Goal: Task Accomplishment & Management: Manage account settings

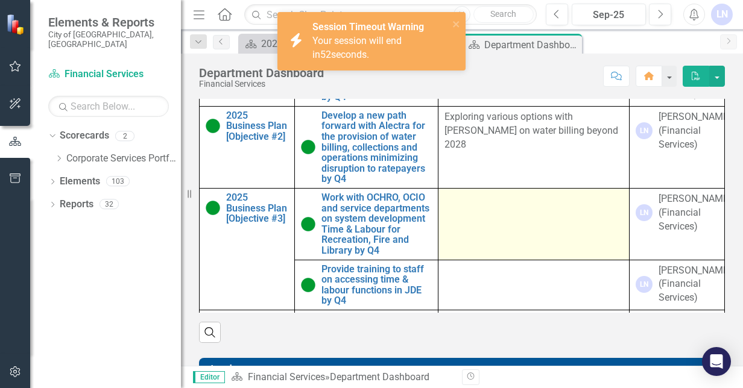
scroll to position [723, 0]
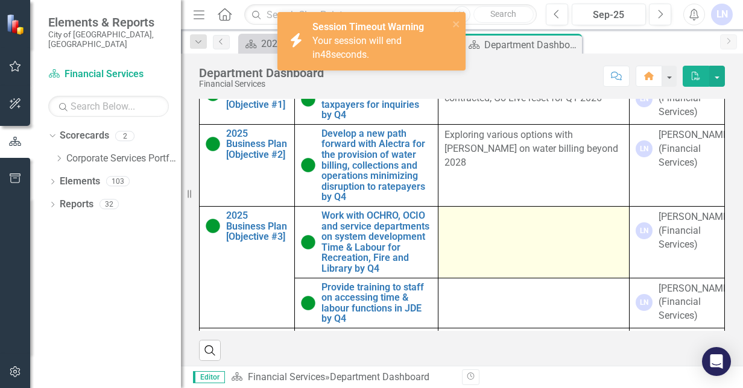
click at [444, 225] on div at bounding box center [533, 217] width 178 height 14
click at [459, 256] on td at bounding box center [533, 243] width 191 height 72
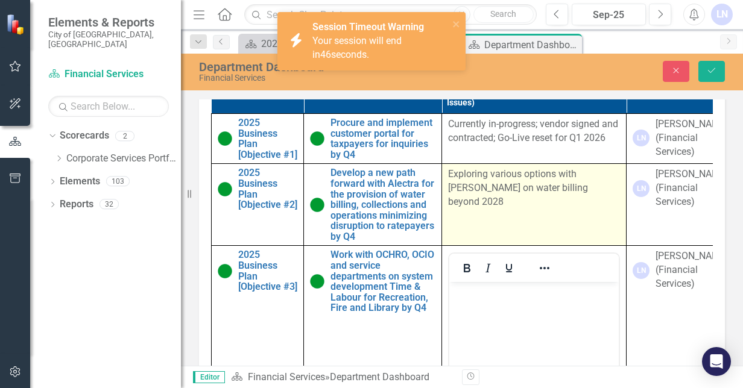
scroll to position [0, 0]
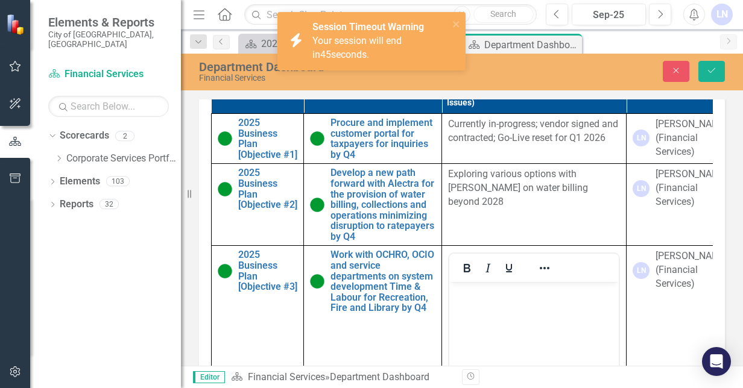
click at [485, 73] on div "Department Dashboard Financial Services" at bounding box center [345, 71] width 292 height 22
click at [711, 70] on icon "Save" at bounding box center [711, 70] width 11 height 8
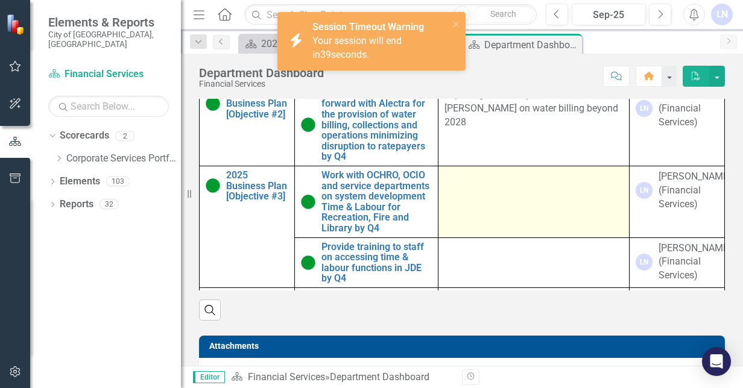
scroll to position [723, 0]
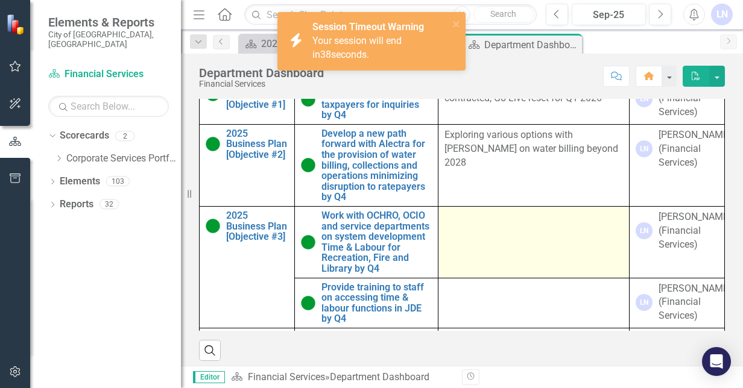
click at [488, 269] on td at bounding box center [533, 243] width 191 height 72
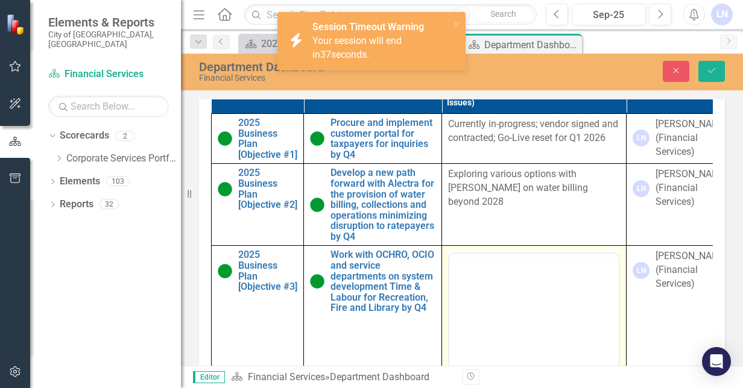
scroll to position [0, 0]
click at [488, 246] on td "Exploring various options with [PERSON_NAME] on water billing beyond 2028" at bounding box center [534, 205] width 184 height 82
click at [472, 302] on body "Rich Text Area. Press ALT-0 for help." at bounding box center [533, 372] width 169 height 181
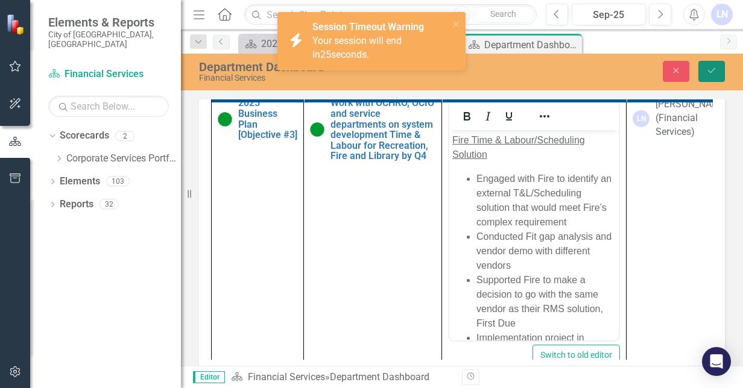
click at [713, 68] on icon "Save" at bounding box center [711, 70] width 11 height 8
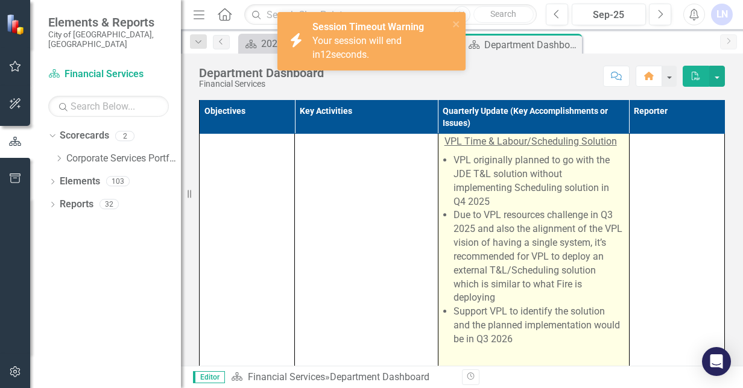
scroll to position [181, 0]
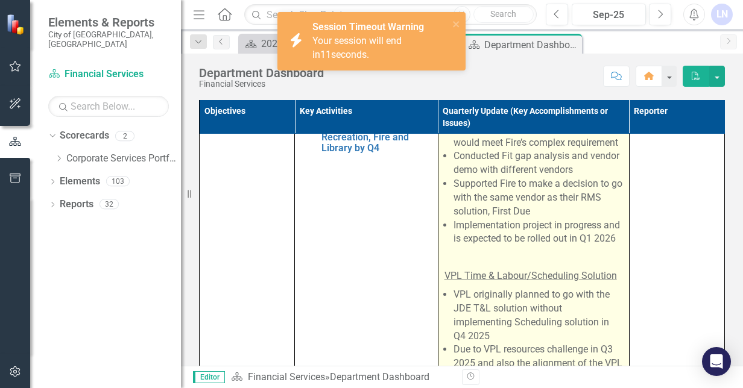
click at [497, 267] on p at bounding box center [533, 257] width 178 height 19
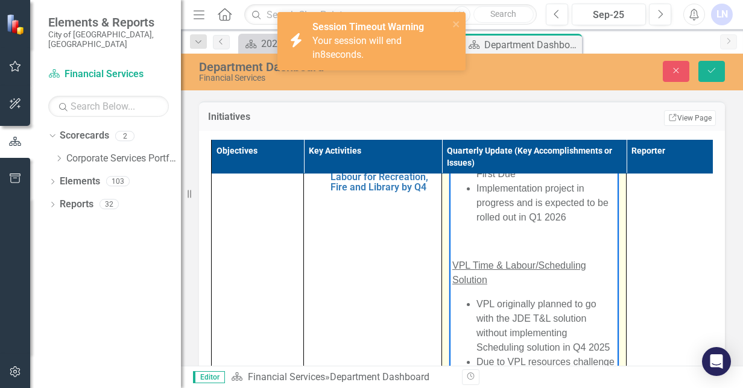
click at [465, 247] on p "Rich Text Area. Press ALT-0 for help." at bounding box center [533, 241] width 163 height 14
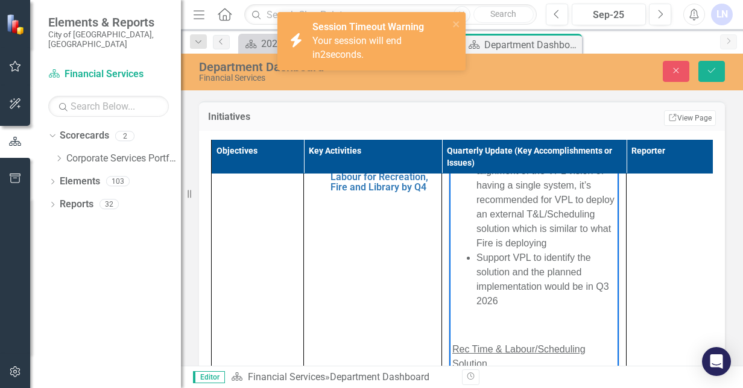
scroll to position [422, 0]
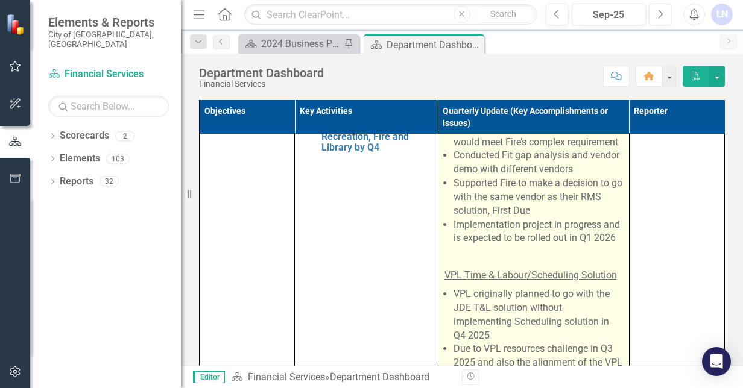
scroll to position [241, 0]
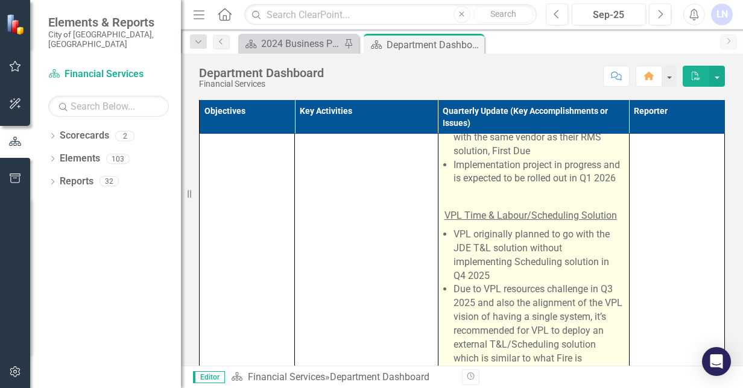
click at [488, 207] on p at bounding box center [533, 197] width 178 height 19
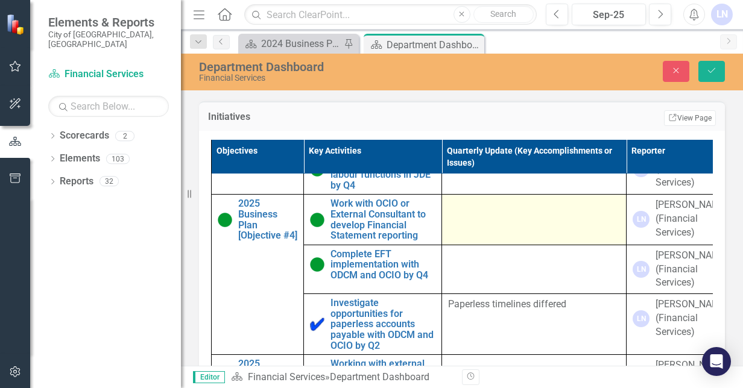
type textarea "<p><u><span lang="EN-CA">Fire Time &amp; Labour/Scheduling Solution </span></u>…"
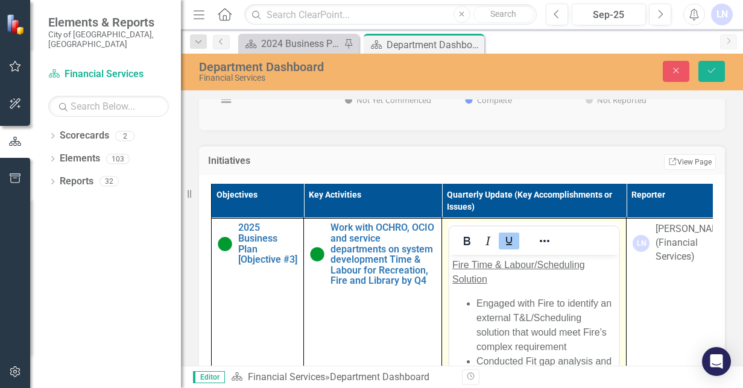
scroll to position [148, 0]
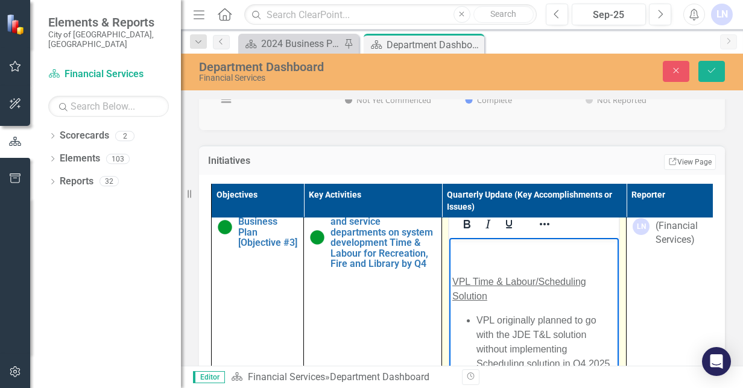
scroll to position [181, 0]
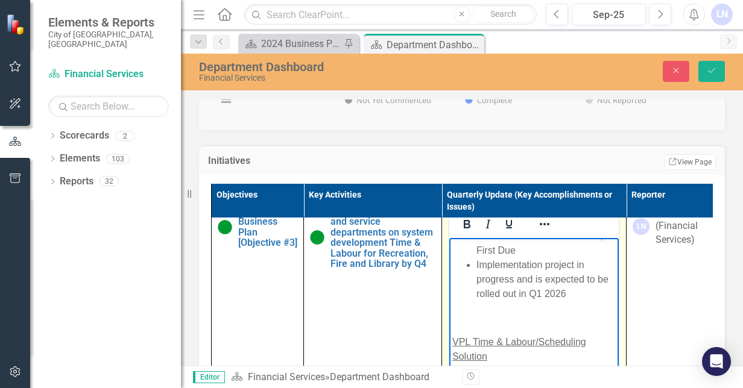
click at [483, 321] on p "Rich Text Area. Press ALT-0 for help." at bounding box center [533, 318] width 163 height 14
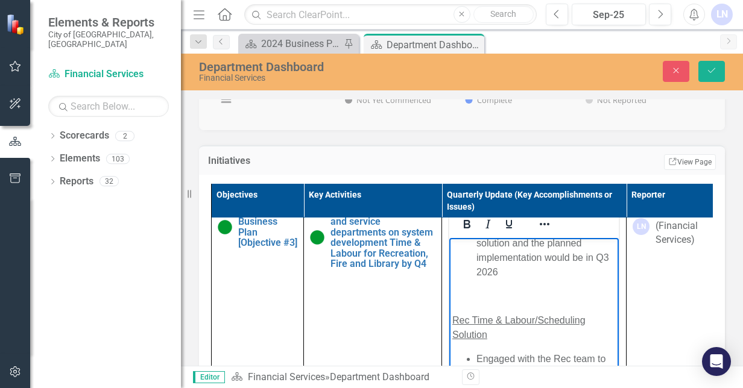
scroll to position [543, 0]
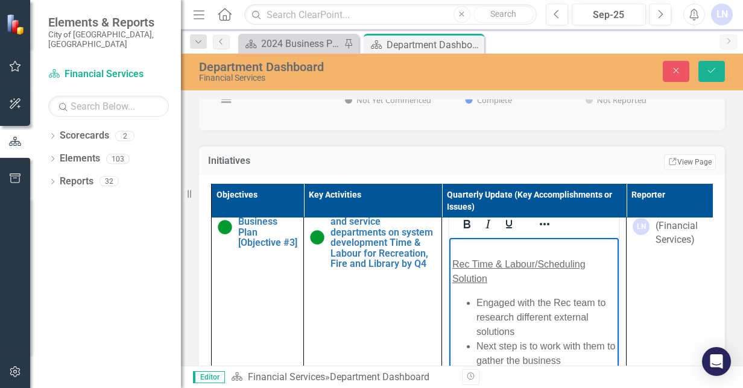
click at [474, 273] on body "Fire Time & Labour/Scheduling Solution Engaged with Fire to identify an externa…" at bounding box center [533, 74] width 169 height 749
click at [474, 248] on p "Rich Text Area. Press ALT-0 for help." at bounding box center [533, 240] width 163 height 14
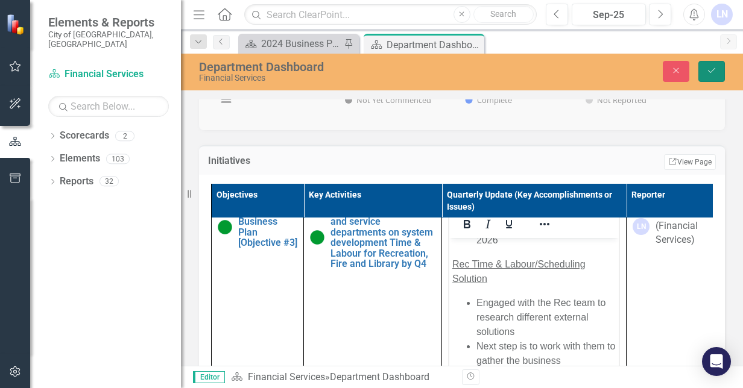
click at [714, 71] on icon "Save" at bounding box center [711, 70] width 11 height 8
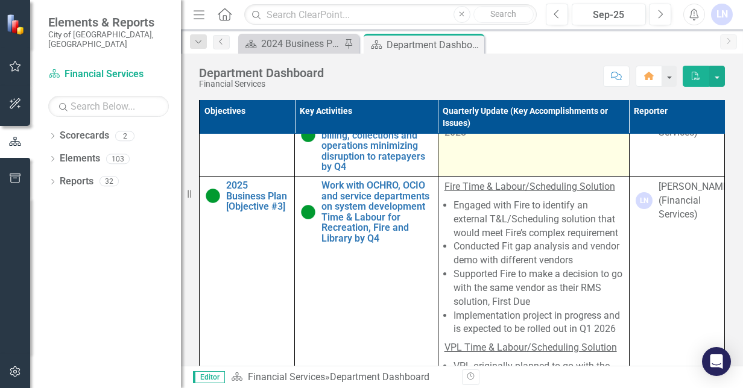
scroll to position [121, 0]
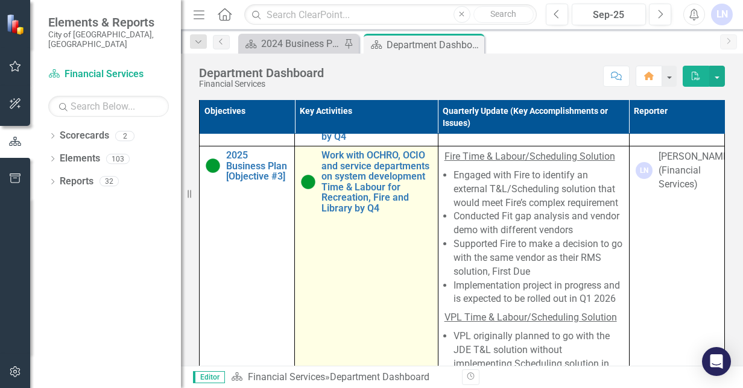
click at [301, 189] on img at bounding box center [308, 182] width 14 height 14
click at [303, 189] on img at bounding box center [308, 182] width 14 height 14
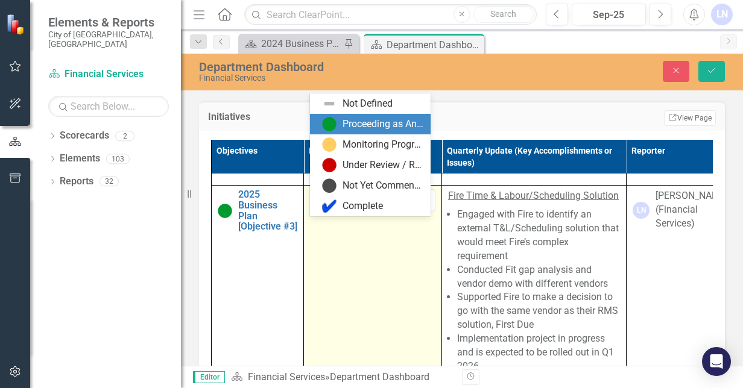
click at [336, 206] on icon "Expand" at bounding box center [336, 202] width 12 height 10
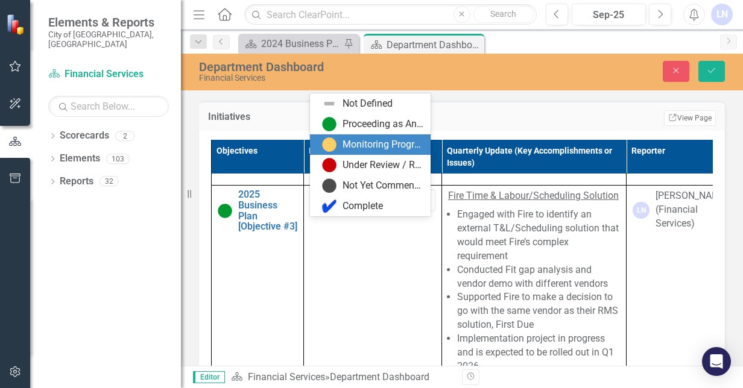
click at [338, 137] on div "Monitoring Progress" at bounding box center [372, 144] width 101 height 14
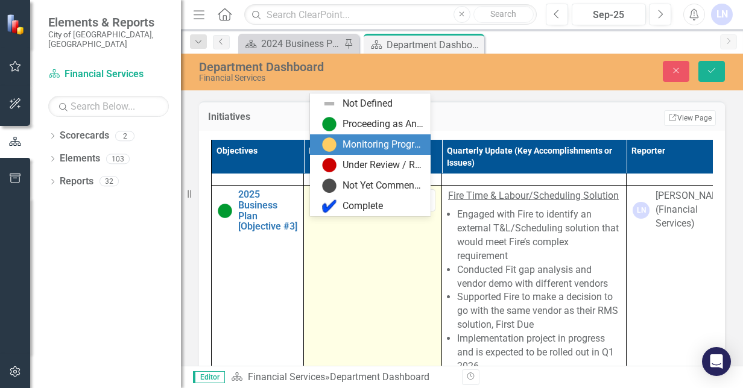
click at [335, 204] on icon at bounding box center [336, 202] width 6 height 4
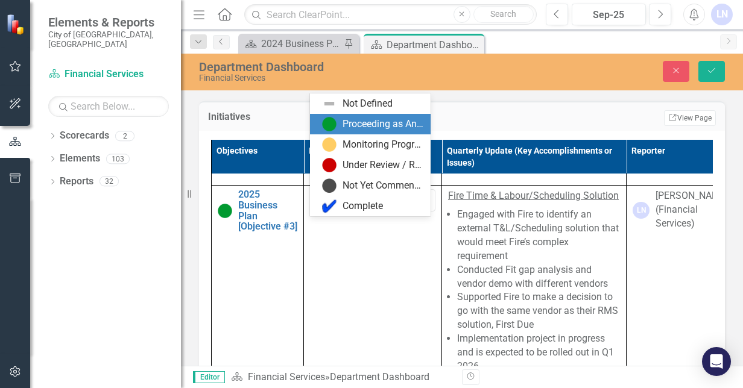
click at [332, 123] on img at bounding box center [329, 124] width 14 height 14
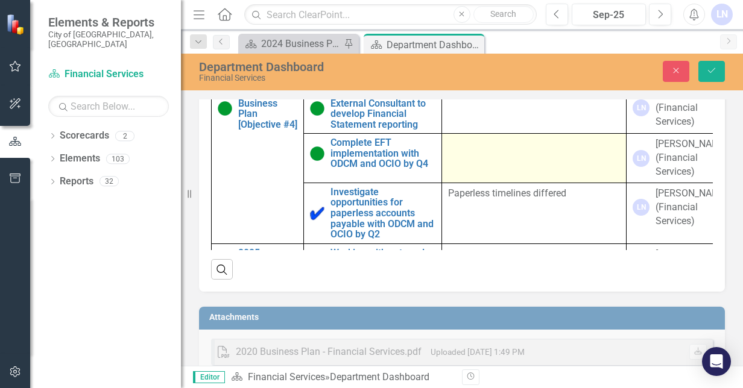
scroll to position [651, 0]
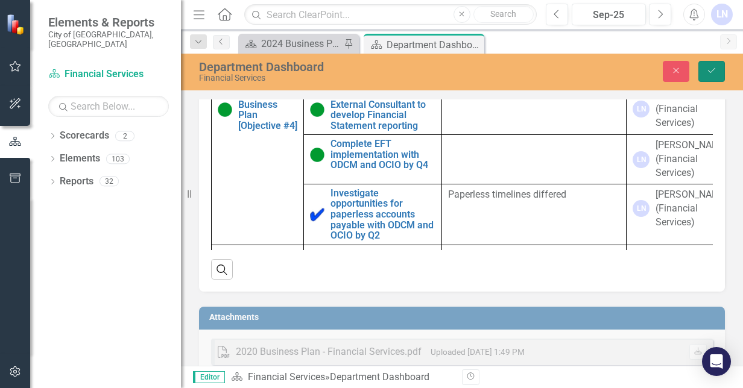
click at [713, 68] on icon "Save" at bounding box center [711, 70] width 11 height 8
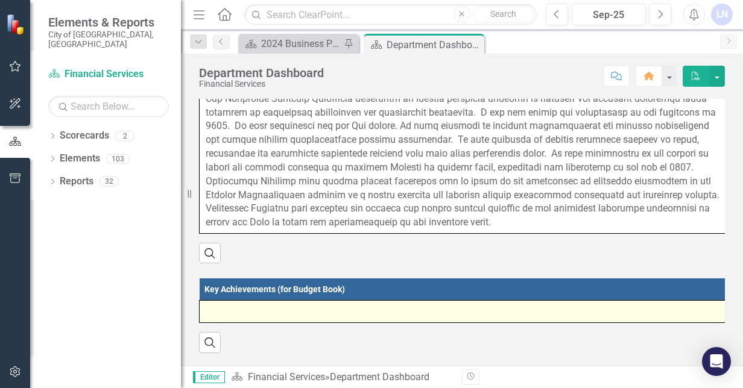
scroll to position [0, 0]
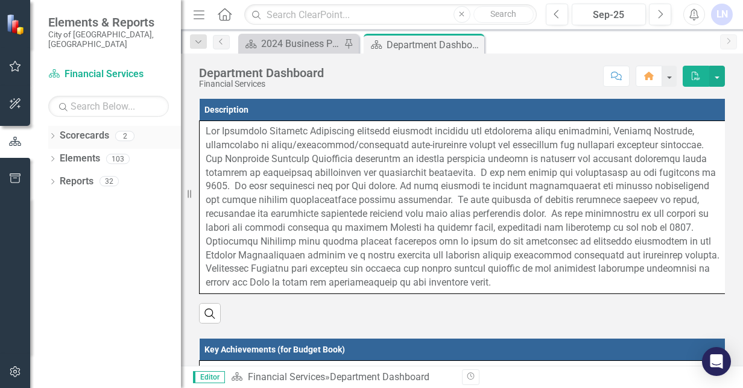
click at [54, 134] on icon "Dropdown" at bounding box center [52, 137] width 8 height 7
click at [50, 180] on icon "Dropdown" at bounding box center [52, 183] width 8 height 7
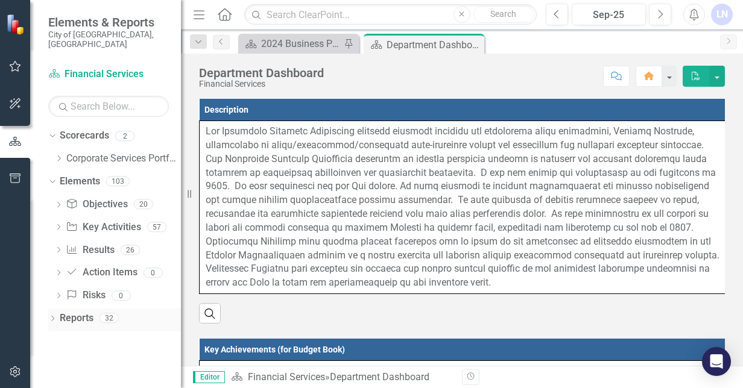
click at [54, 316] on icon "Dropdown" at bounding box center [52, 319] width 8 height 7
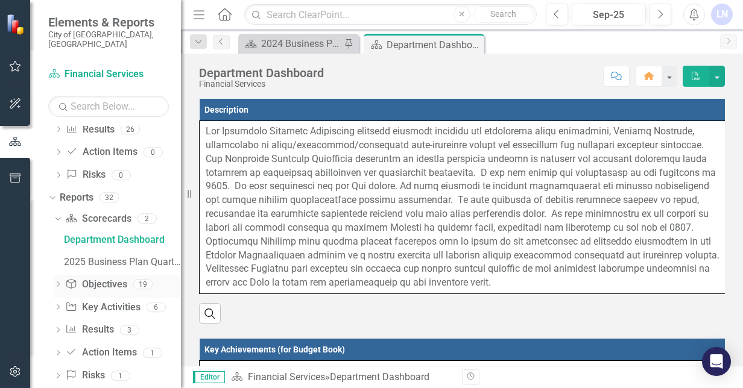
scroll to position [129, 0]
